Goal: Task Accomplishment & Management: Complete application form

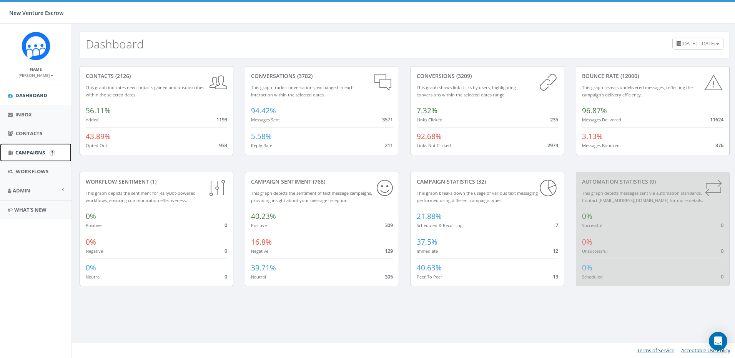
click at [39, 158] on link "Campaigns" at bounding box center [35, 152] width 71 height 19
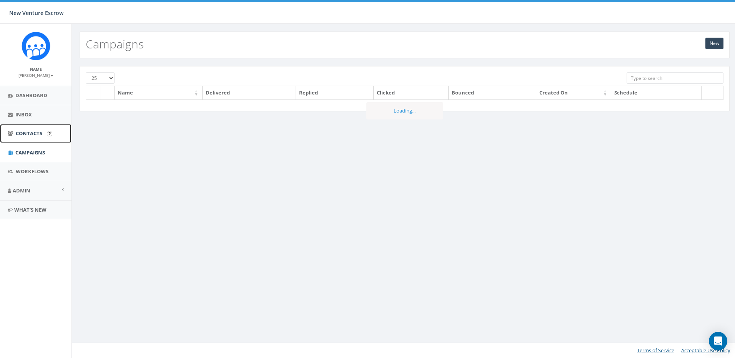
click at [36, 133] on span "Contacts" at bounding box center [29, 133] width 27 height 7
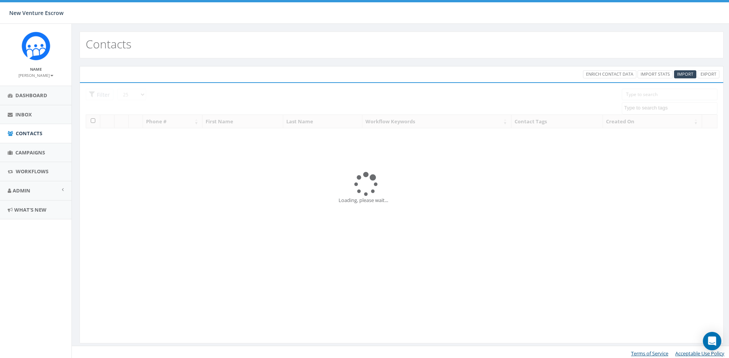
select select
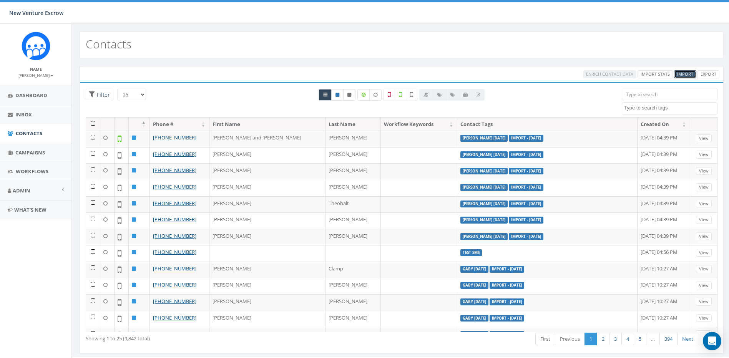
click at [681, 74] on span "Import" at bounding box center [685, 74] width 16 height 6
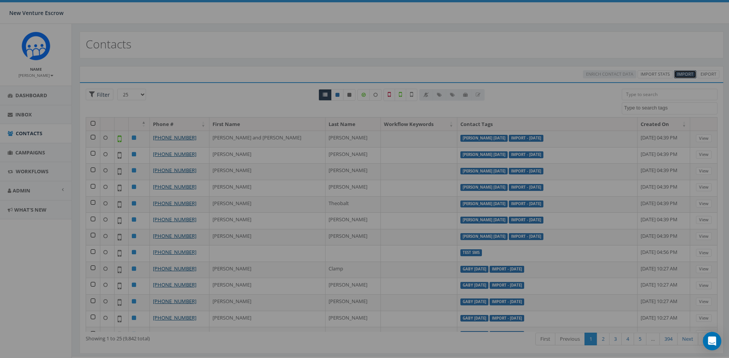
select select
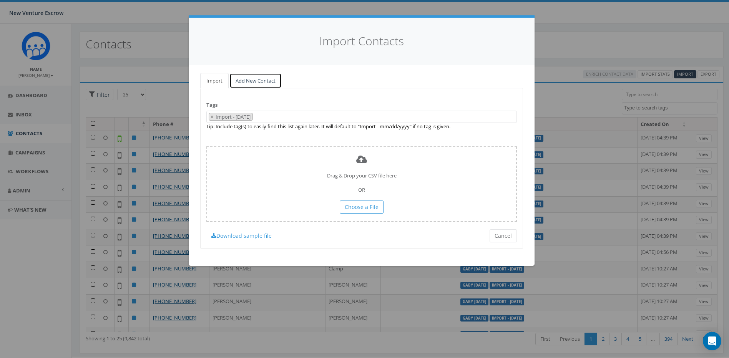
click at [264, 85] on link "Add New Contact" at bounding box center [255, 81] width 52 height 16
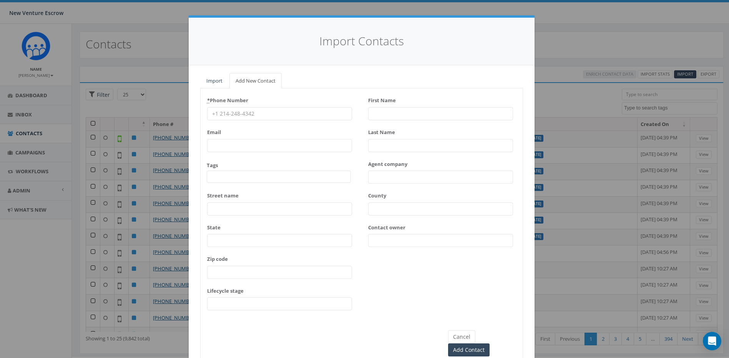
click at [309, 115] on input "* Phone Number" at bounding box center [279, 113] width 145 height 13
paste input "951-675-1331"
click at [389, 111] on input "First Name" at bounding box center [440, 113] width 145 height 13
click at [209, 111] on input "951-675-1331" at bounding box center [279, 113] width 145 height 13
type input "+1 951-675-1331"
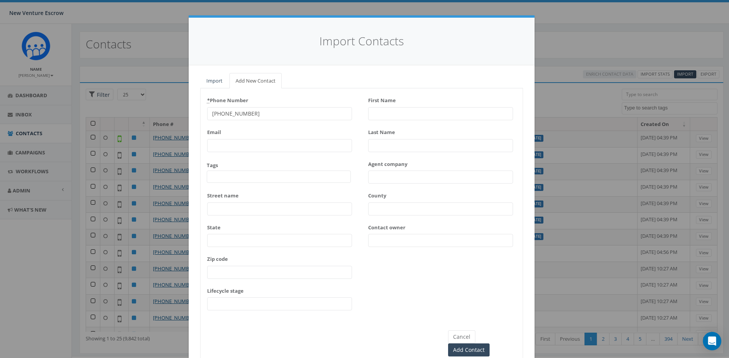
drag, startPoint x: 372, startPoint y: 109, endPoint x: 393, endPoint y: 117, distance: 22.8
click at [376, 111] on input "First Name" at bounding box center [440, 113] width 145 height 13
type input "Jennifer"
click at [408, 152] on div "First Name Jennifer Last Name Agent company County Contact owner" at bounding box center [440, 173] width 145 height 159
click at [411, 151] on input "Last Name" at bounding box center [440, 145] width 145 height 13
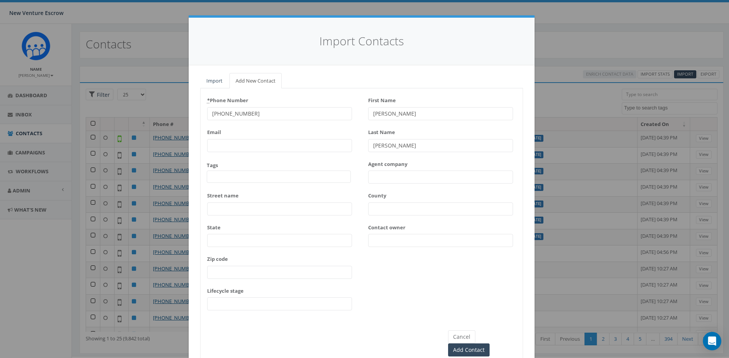
type input "Conklin"
click at [268, 146] on input "Email" at bounding box center [279, 145] width 145 height 13
paste input "jenniferconklinrealestate@gmail.com"
type input "jenniferconklinrealestate@gmail.com"
drag, startPoint x: 357, startPoint y: 165, endPoint x: 310, endPoint y: 172, distance: 47.3
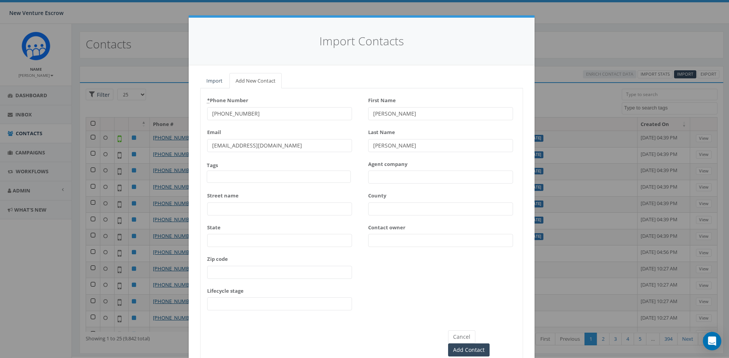
click at [357, 165] on div "* Phone Number +1 951-675-1331 Email jenniferconklinrealestate@gmail.com Tags 2…" at bounding box center [362, 205] width 322 height 222
click at [310, 172] on span at bounding box center [279, 177] width 144 height 12
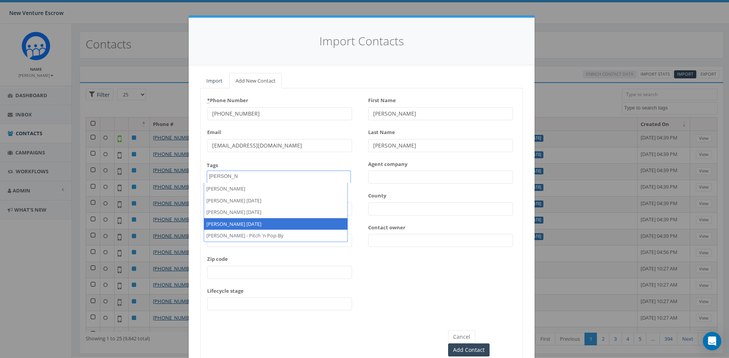
type textarea "tamarra"
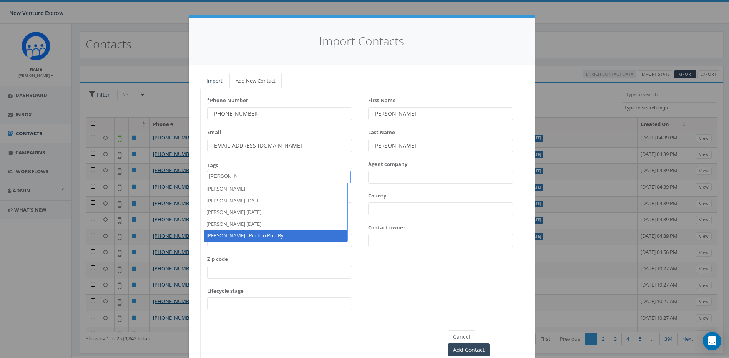
drag, startPoint x: 287, startPoint y: 229, endPoint x: 290, endPoint y: 236, distance: 7.4
select select "[PERSON_NAME] - Pitch 'n Pop-By"
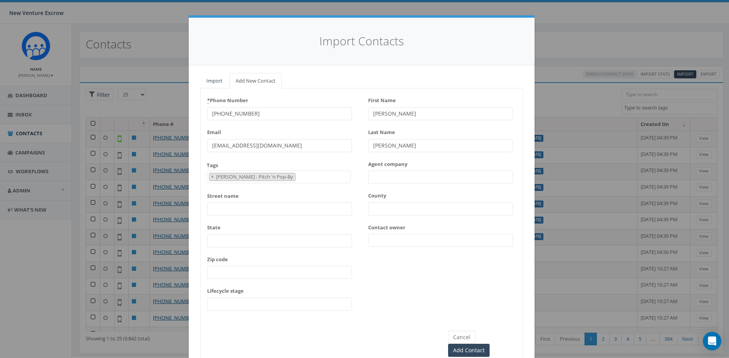
click at [402, 275] on div "* Phone Number +1 951-675-1331 Email jenniferconklinrealestate@gmail.com Tags 2…" at bounding box center [362, 205] width 322 height 222
click at [392, 238] on input "Contact owner" at bounding box center [440, 240] width 145 height 13
click at [409, 261] on div "* Phone Number +1 951-675-1331 Email jenniferconklinrealestate@gmail.com Tags 2…" at bounding box center [362, 205] width 322 height 222
click at [490, 344] on input "Add Contact" at bounding box center [468, 350] width 41 height 13
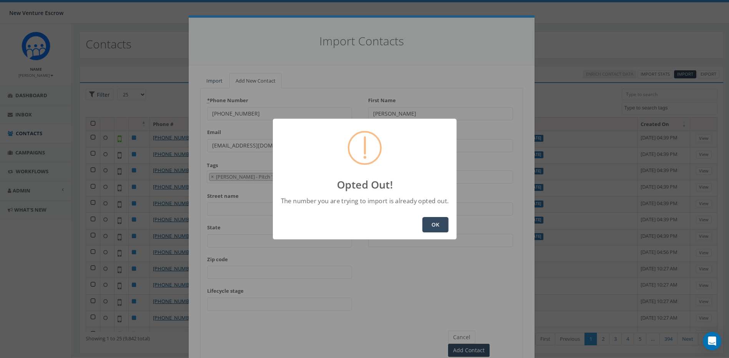
click at [434, 224] on button "OK" at bounding box center [435, 224] width 26 height 15
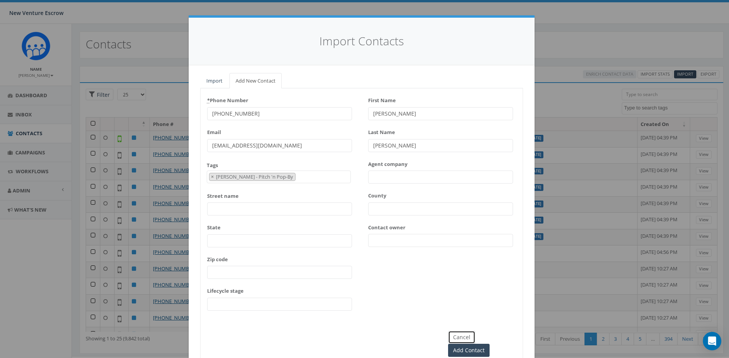
click at [457, 334] on button "Cancel" at bounding box center [461, 337] width 27 height 13
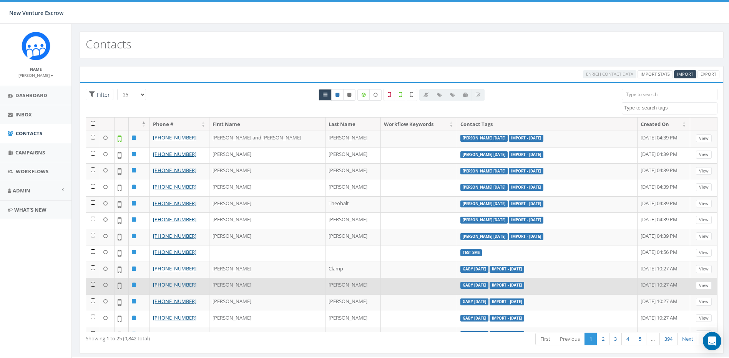
click at [96, 287] on td at bounding box center [93, 286] width 14 height 17
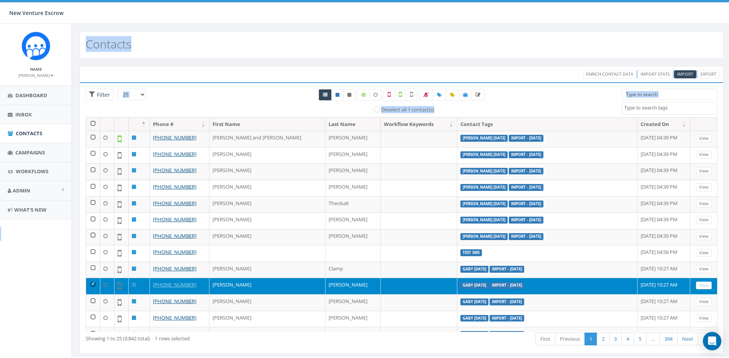
click at [0, 301] on html "New Venture Escrow New Venture Escrow Profile Sign Out 0.00 % of Available Amou…" at bounding box center [364, 179] width 729 height 358
click at [307, 50] on div "Contacts" at bounding box center [402, 45] width 644 height 27
click at [94, 284] on td at bounding box center [93, 286] width 14 height 17
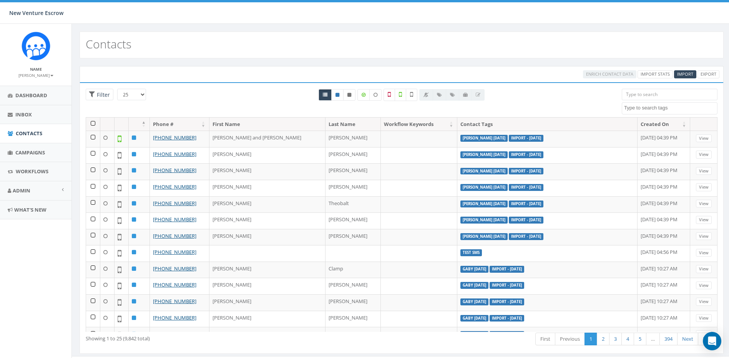
click at [344, 32] on div "Contacts" at bounding box center [402, 45] width 644 height 27
click at [349, 96] on icon at bounding box center [349, 95] width 4 height 5
radio input "true"
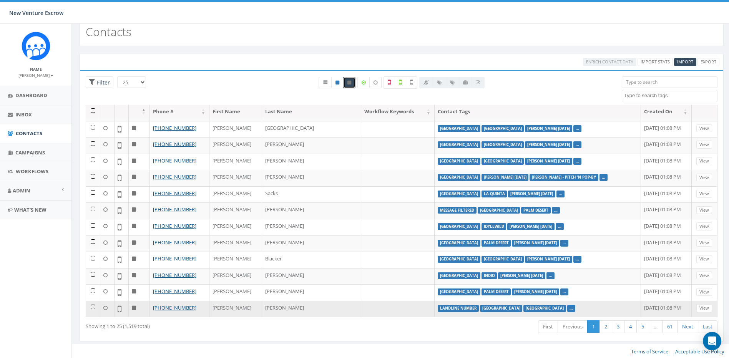
scroll to position [13, 0]
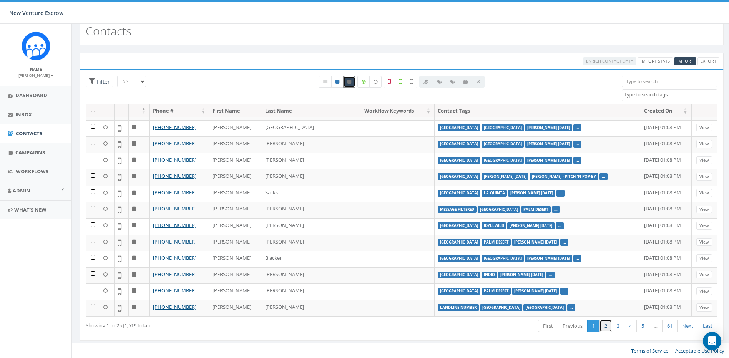
click at [607, 328] on link "2" at bounding box center [605, 326] width 13 height 13
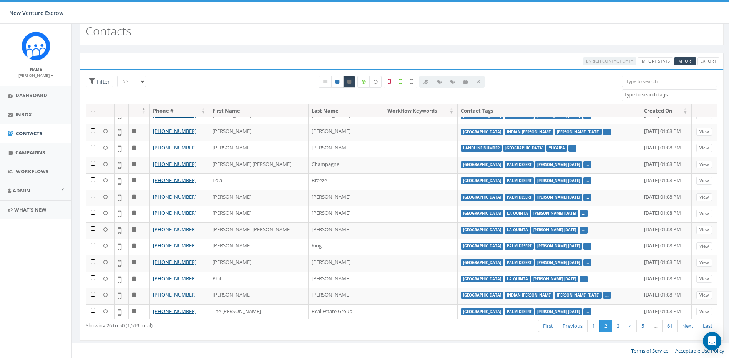
scroll to position [0, 0]
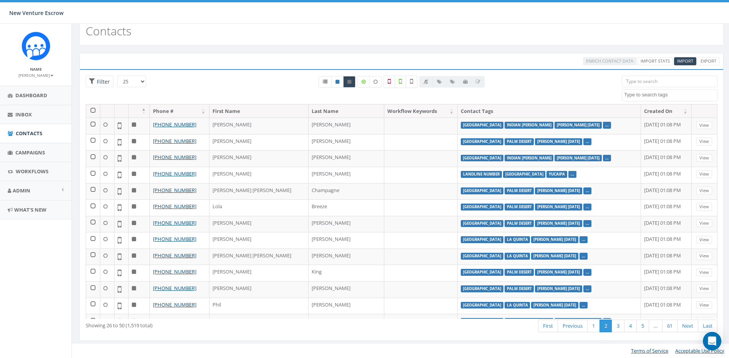
click at [635, 78] on input "search" at bounding box center [670, 82] width 96 height 12
type input "tamarra"
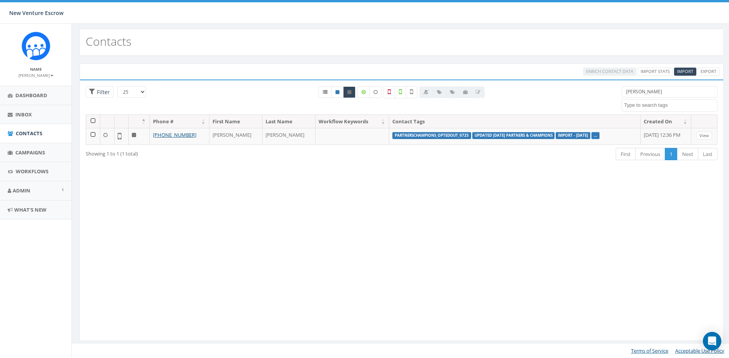
scroll to position [3, 0]
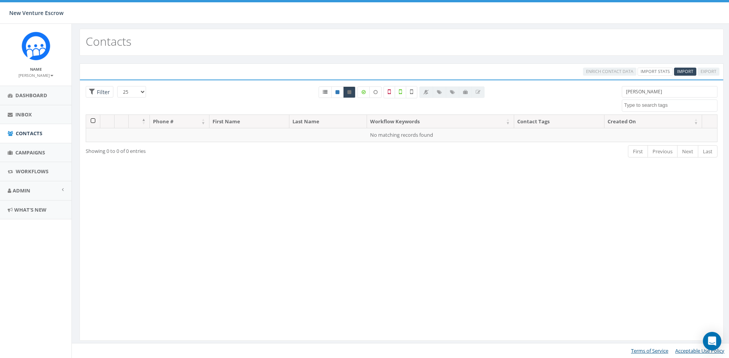
drag, startPoint x: 673, startPoint y: 92, endPoint x: 601, endPoint y: 92, distance: 72.6
click at [601, 92] on div "25 50 100 Filter All 0 contact(s) on current page All 1 contact(s) filtered Des…" at bounding box center [401, 100] width 643 height 28
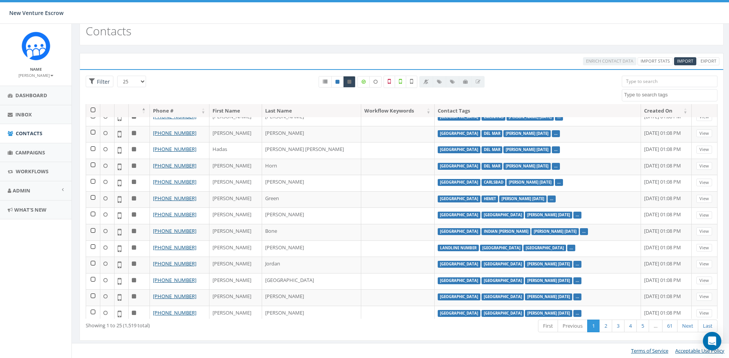
scroll to position [210, 0]
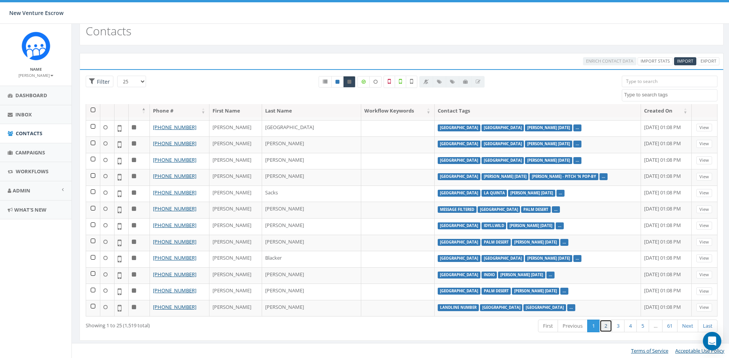
click at [609, 328] on link "2" at bounding box center [605, 326] width 13 height 13
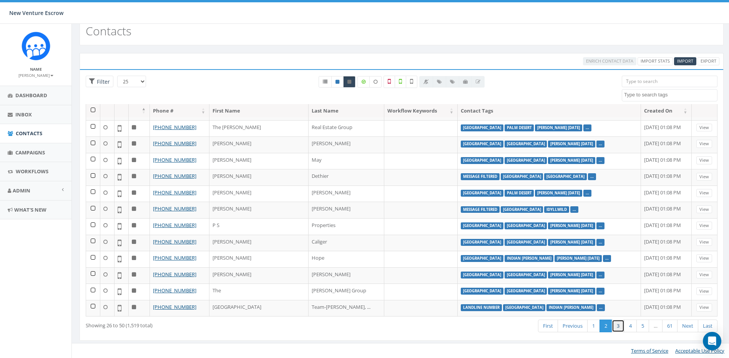
click at [615, 329] on link "3" at bounding box center [618, 326] width 13 height 13
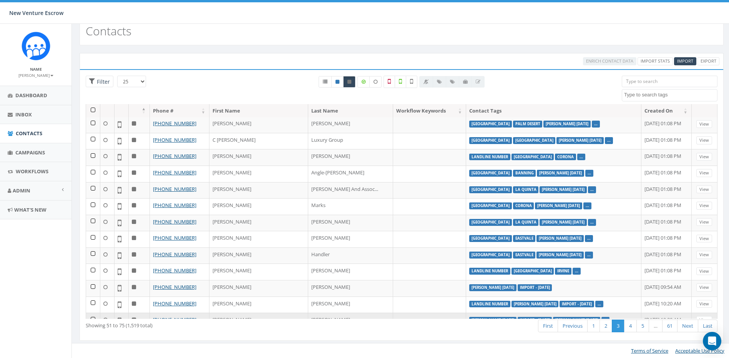
scroll to position [0, 0]
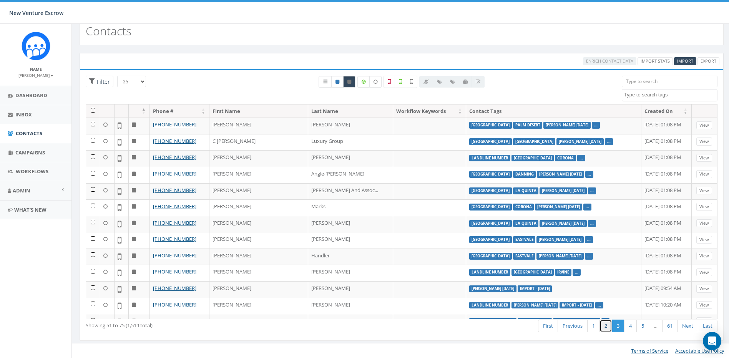
click at [599, 326] on link "2" at bounding box center [605, 326] width 13 height 13
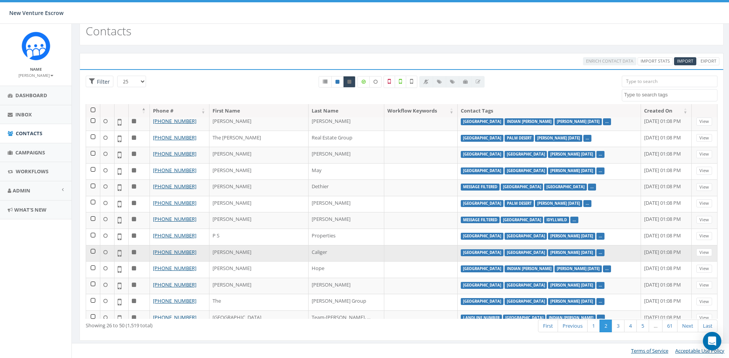
scroll to position [210, 0]
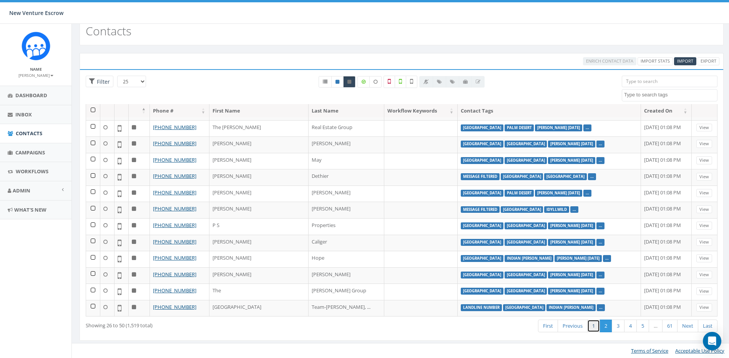
click at [597, 325] on link "1" at bounding box center [593, 326] width 13 height 13
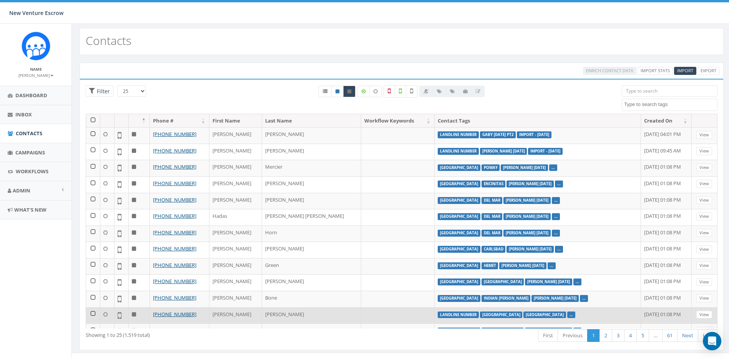
scroll to position [0, 0]
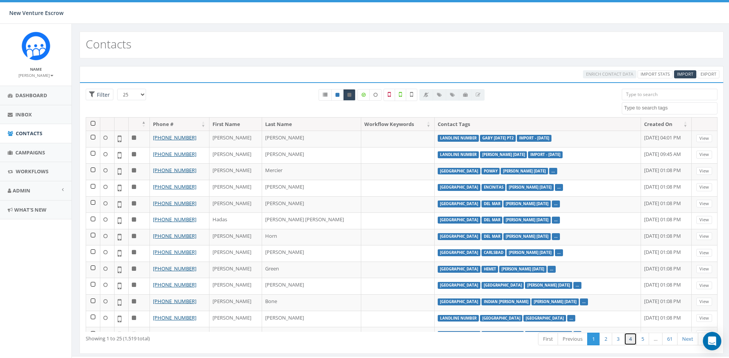
click at [628, 342] on link "4" at bounding box center [630, 339] width 13 height 13
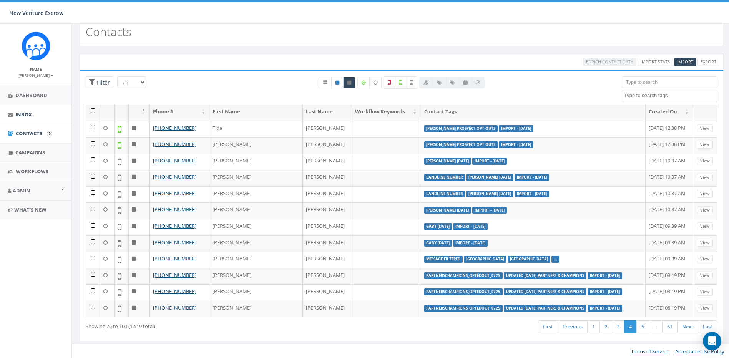
scroll to position [13, 0]
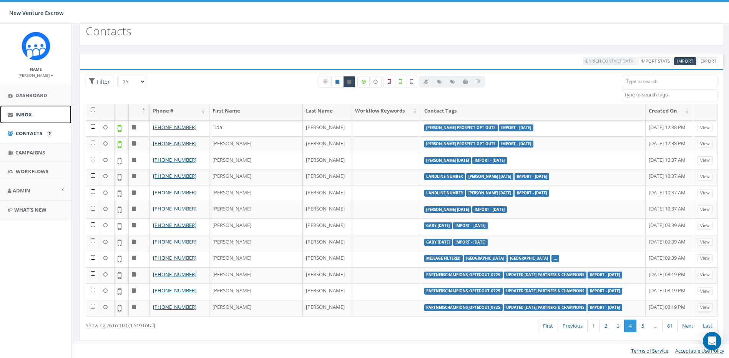
click at [43, 114] on link "Inbox" at bounding box center [35, 114] width 71 height 19
